Goal: Transaction & Acquisition: Purchase product/service

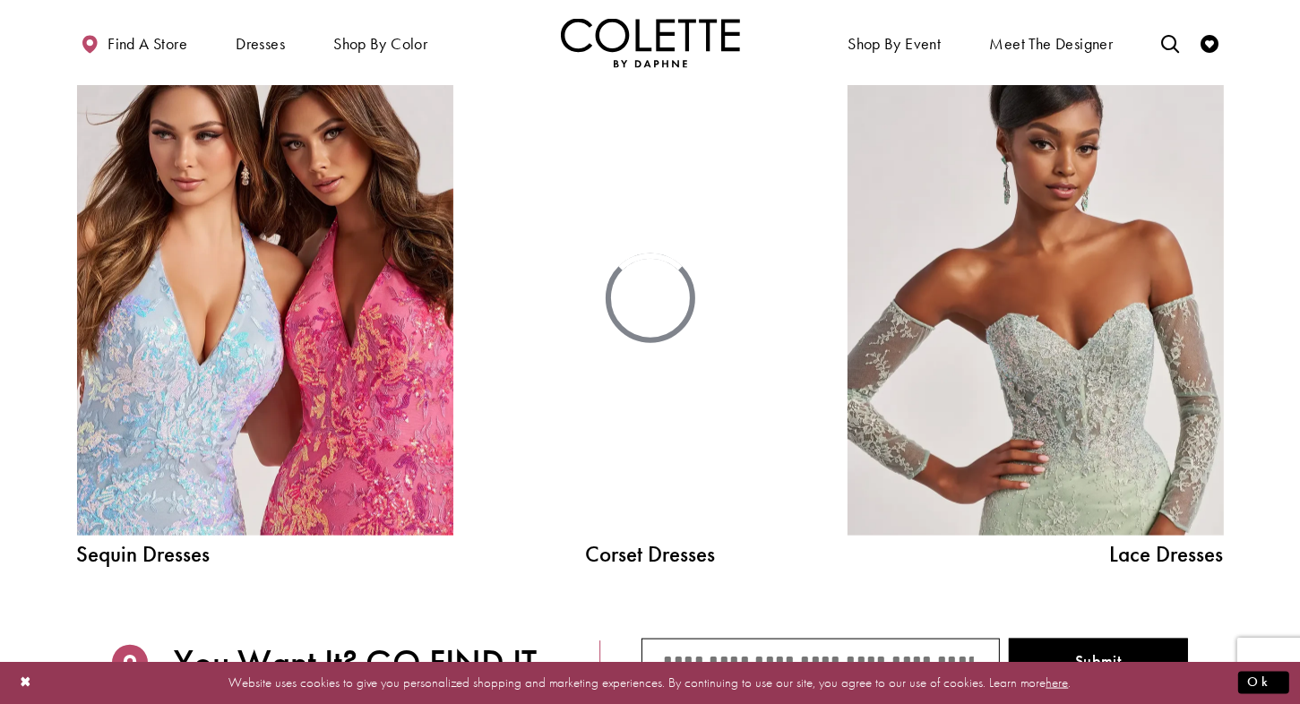
scroll to position [1876, 0]
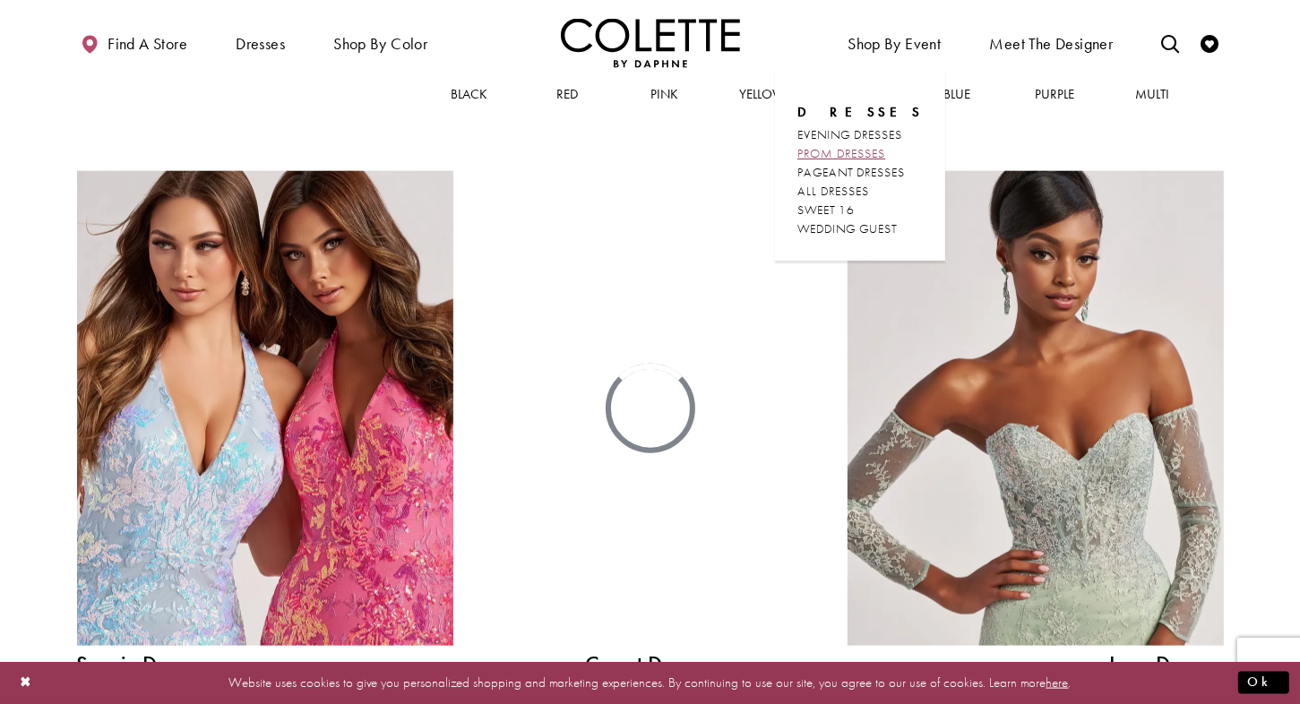
click at [840, 151] on span "PROM DRESSES" at bounding box center [842, 153] width 88 height 16
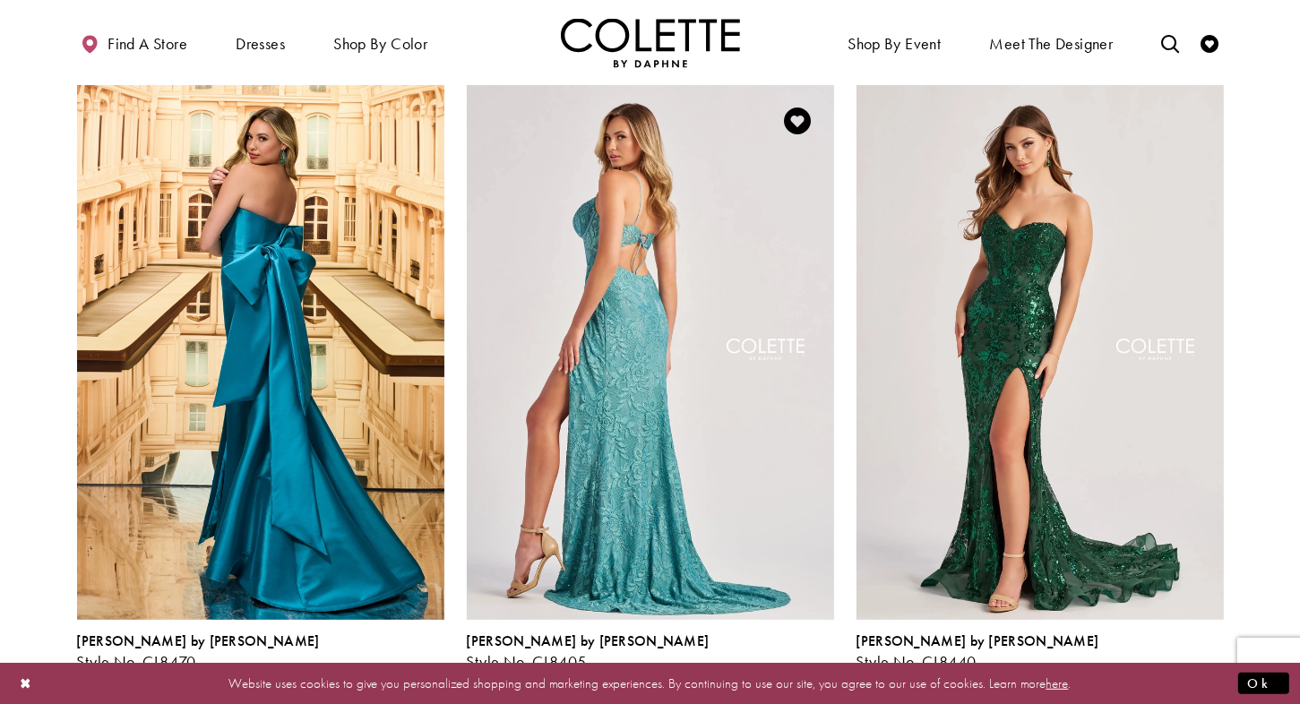
scroll to position [459, 0]
click at [530, 403] on img "Visit Colette by Daphne Style No. CL8405 Page" at bounding box center [650, 353] width 367 height 534
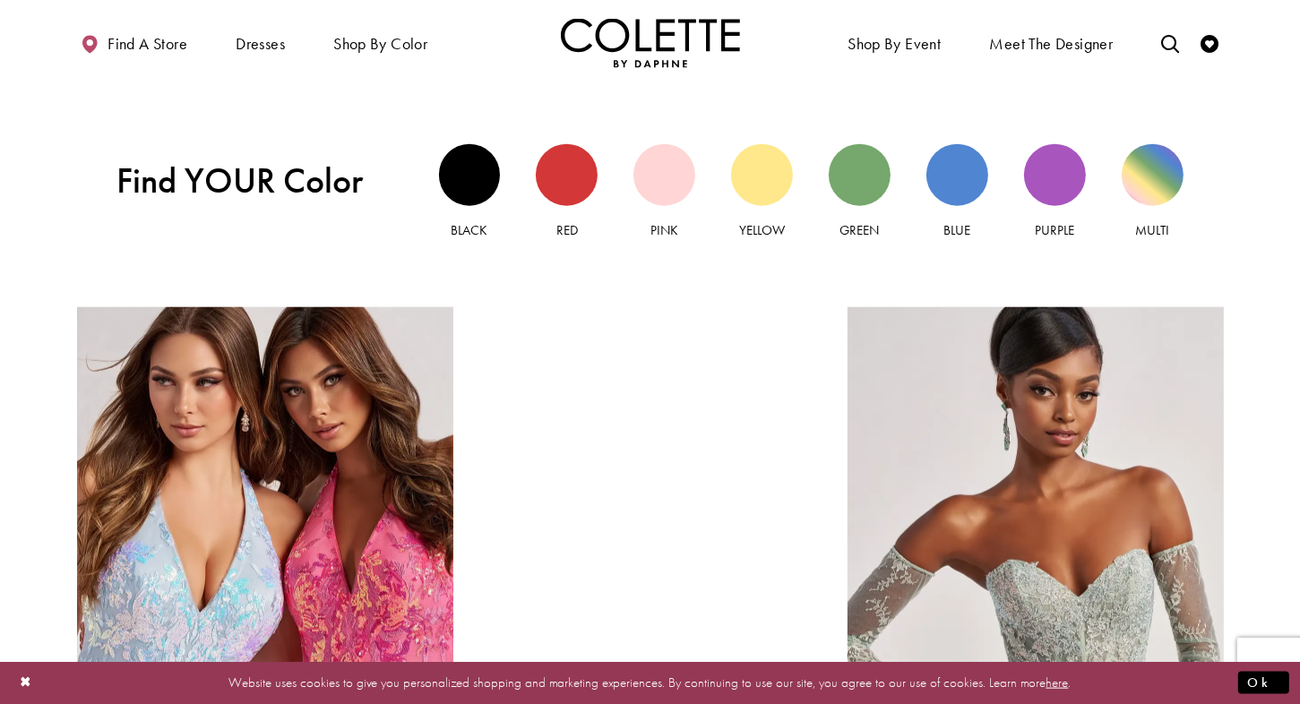
scroll to position [1762, 0]
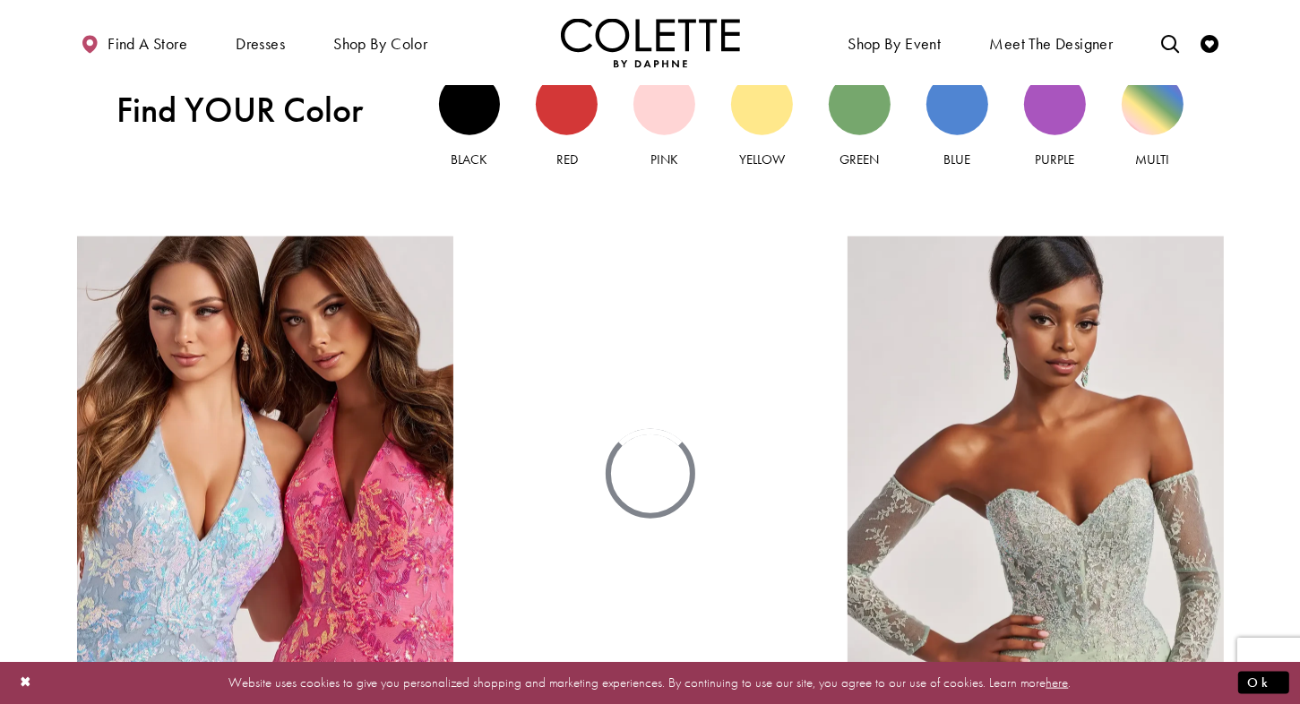
click at [597, 486] on div at bounding box center [650, 474] width 269 height 475
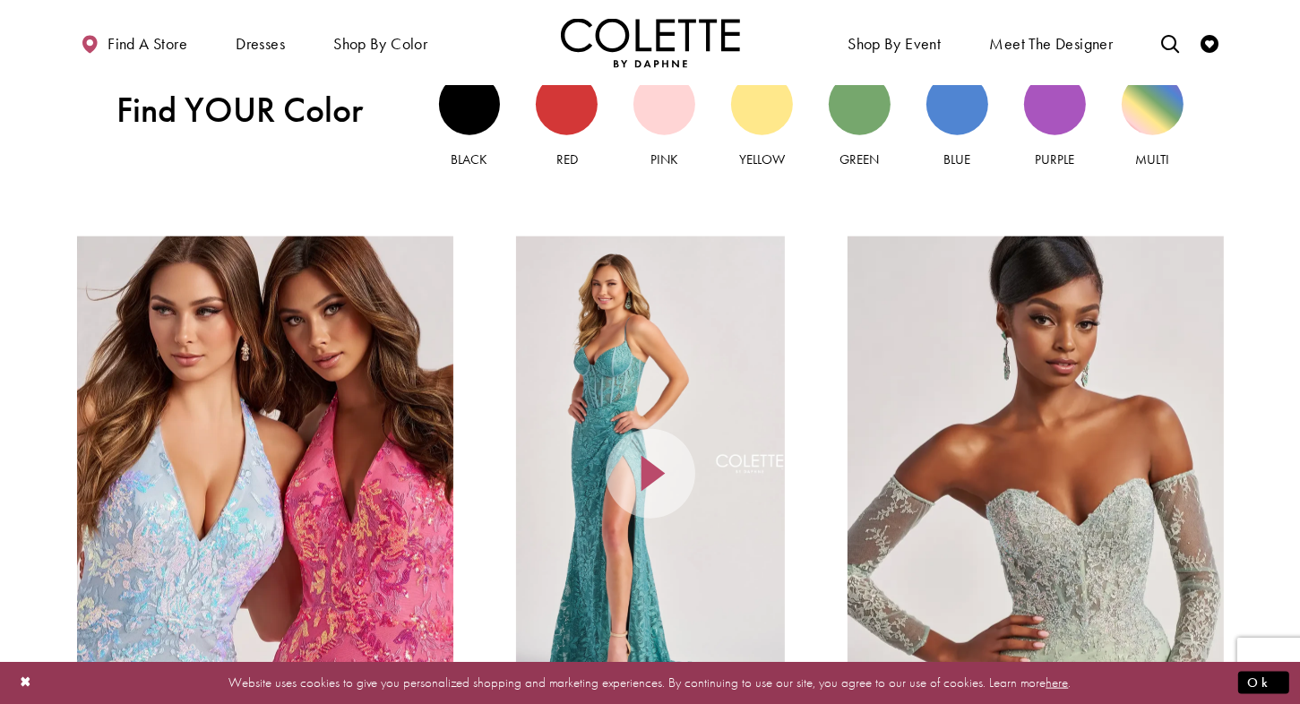
click at [559, 356] on div at bounding box center [650, 474] width 269 height 475
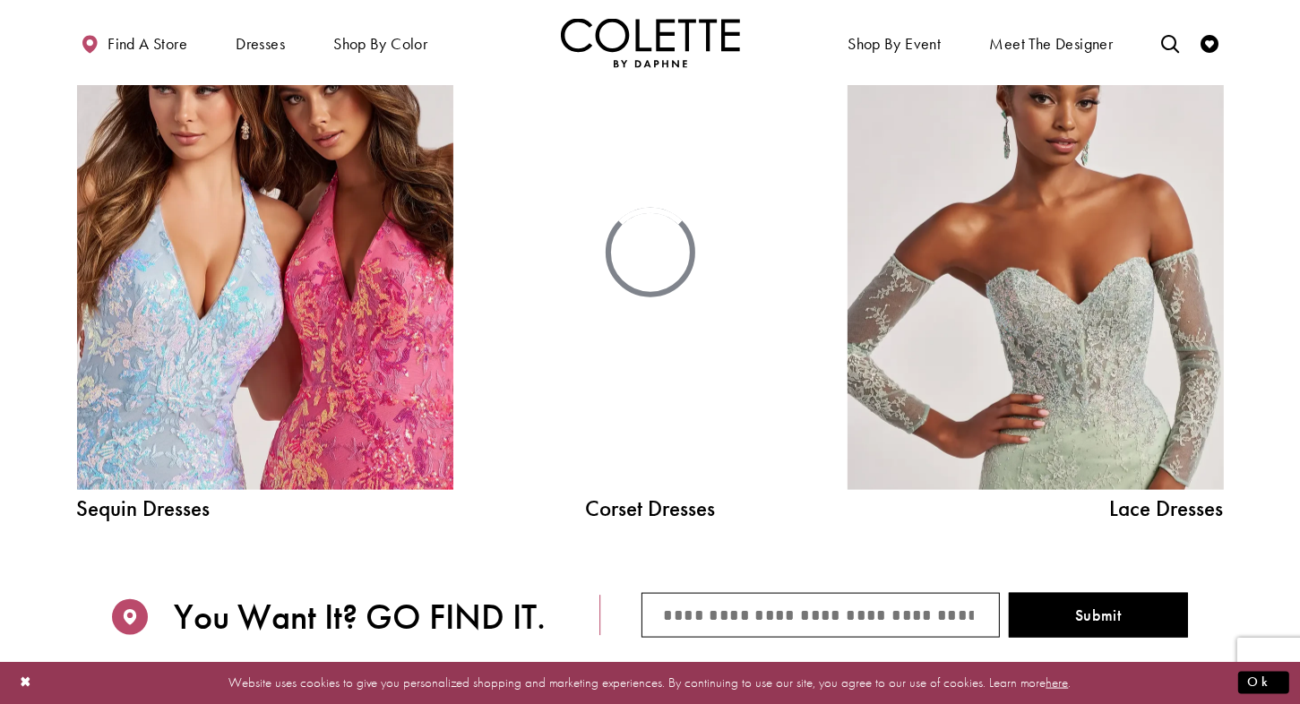
scroll to position [1984, 0]
click at [609, 505] on link "Corset Dresses" at bounding box center [650, 507] width 269 height 22
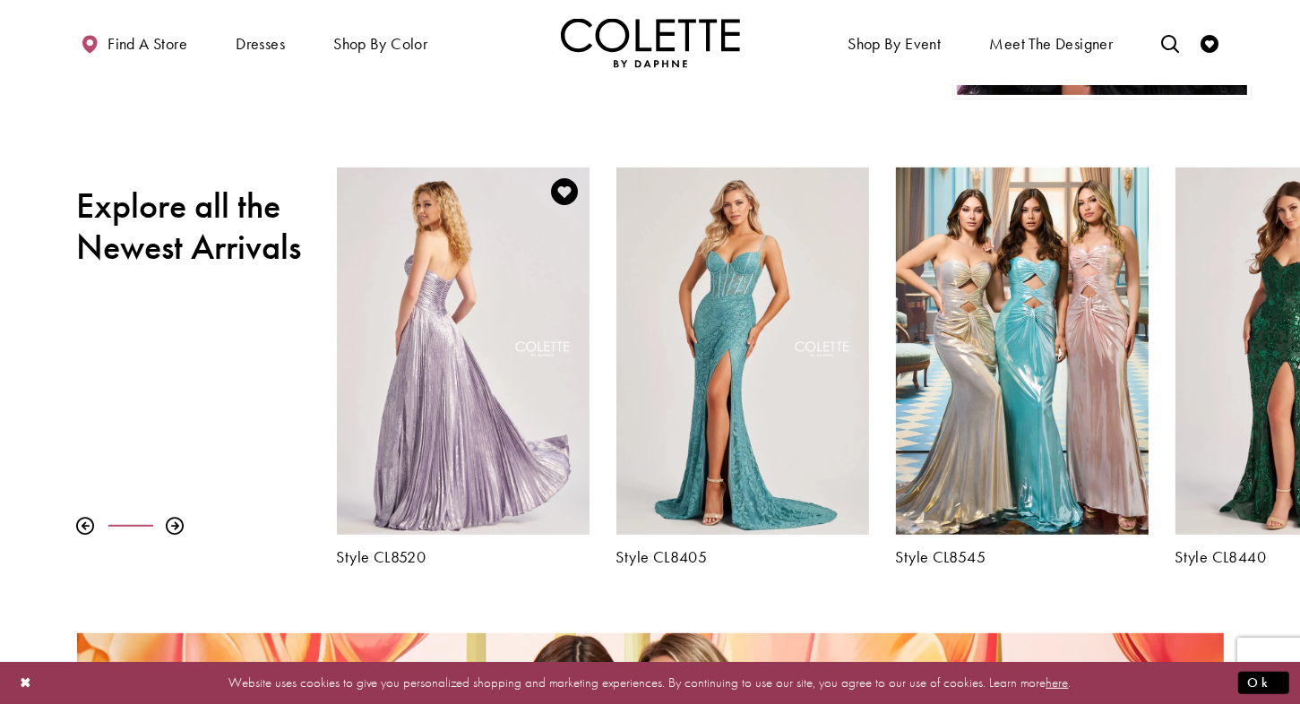
scroll to position [574, 0]
